Goal: Book appointment/travel/reservation

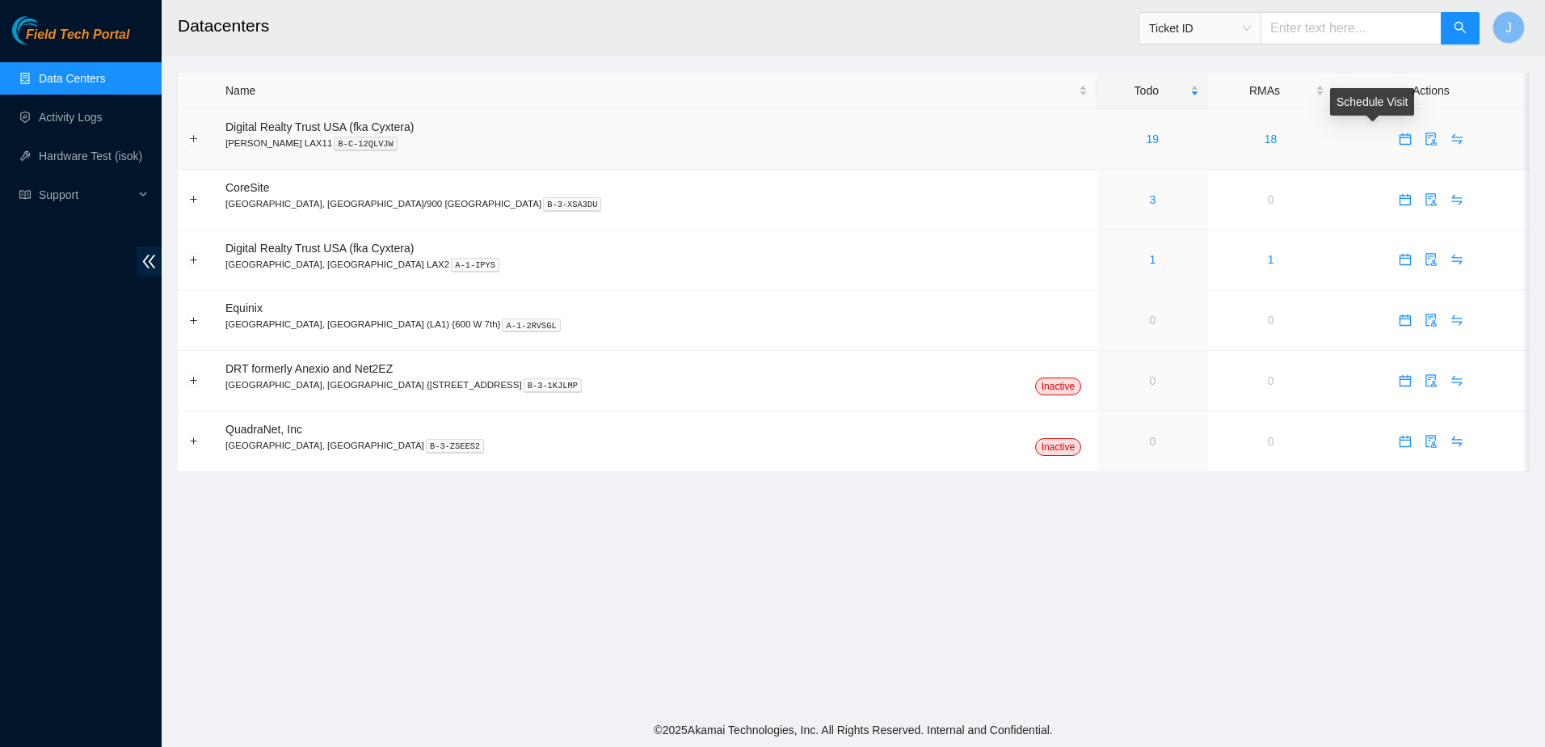
click at [1399, 141] on icon "calendar" at bounding box center [1405, 139] width 13 height 13
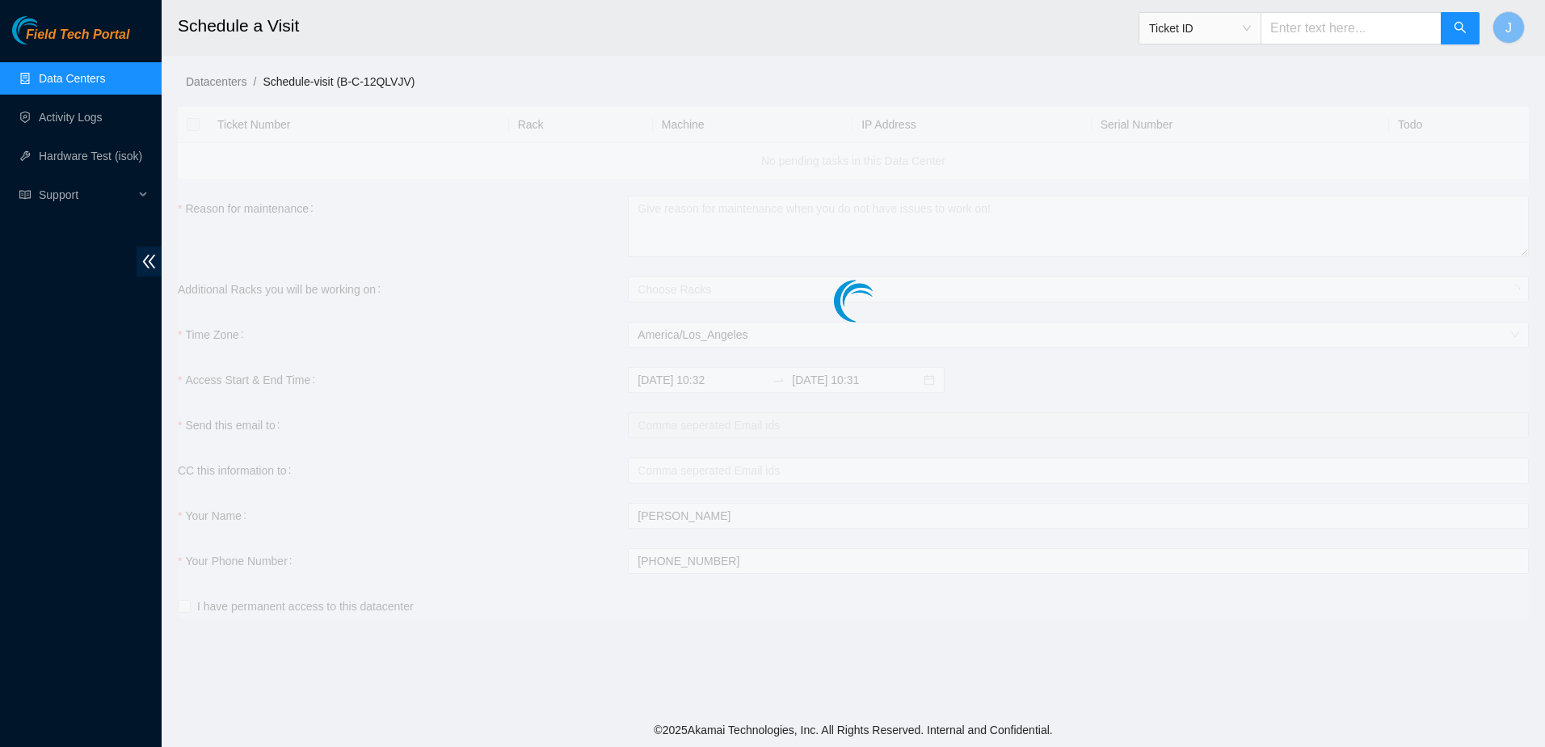
checkbox input "true"
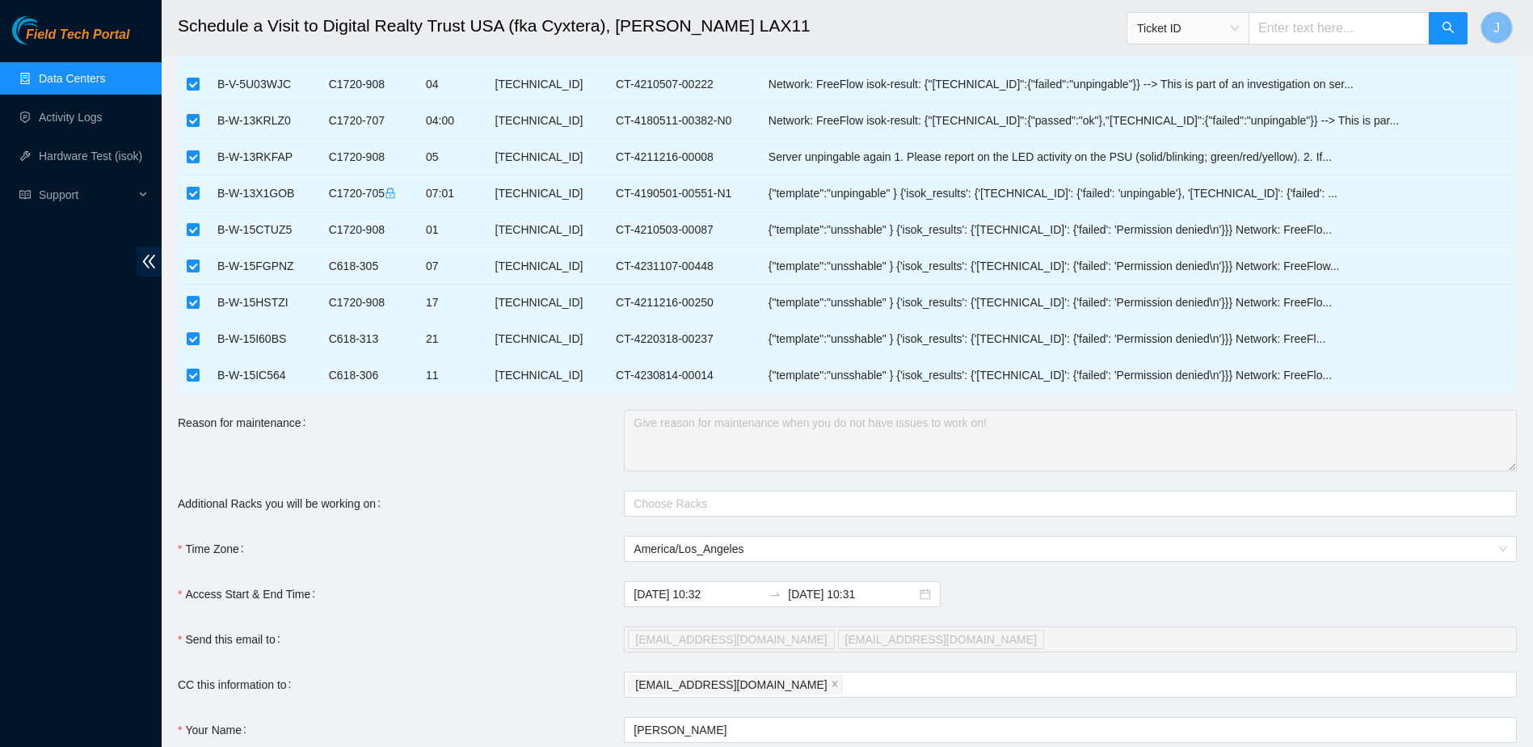
scroll to position [626, 0]
